Goal: Check status

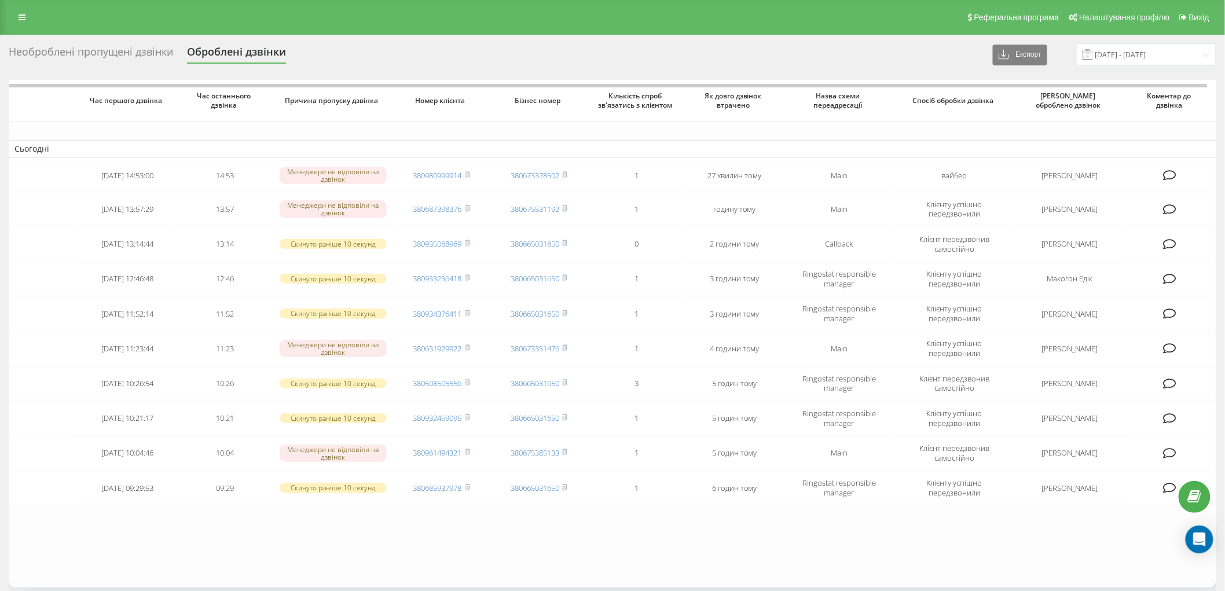
click at [137, 48] on div "Необроблені пропущені дзвінки" at bounding box center [91, 55] width 164 height 18
